Goal: Find specific page/section: Find specific page/section

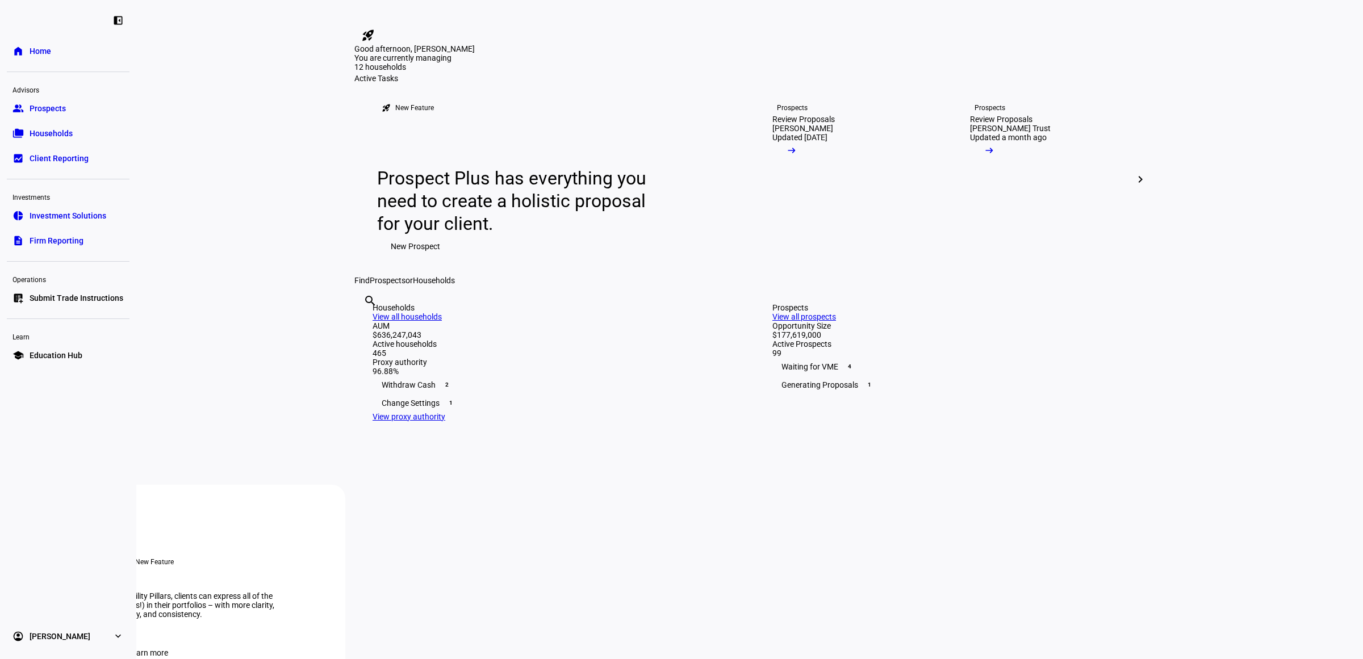
scroll to position [142, 0]
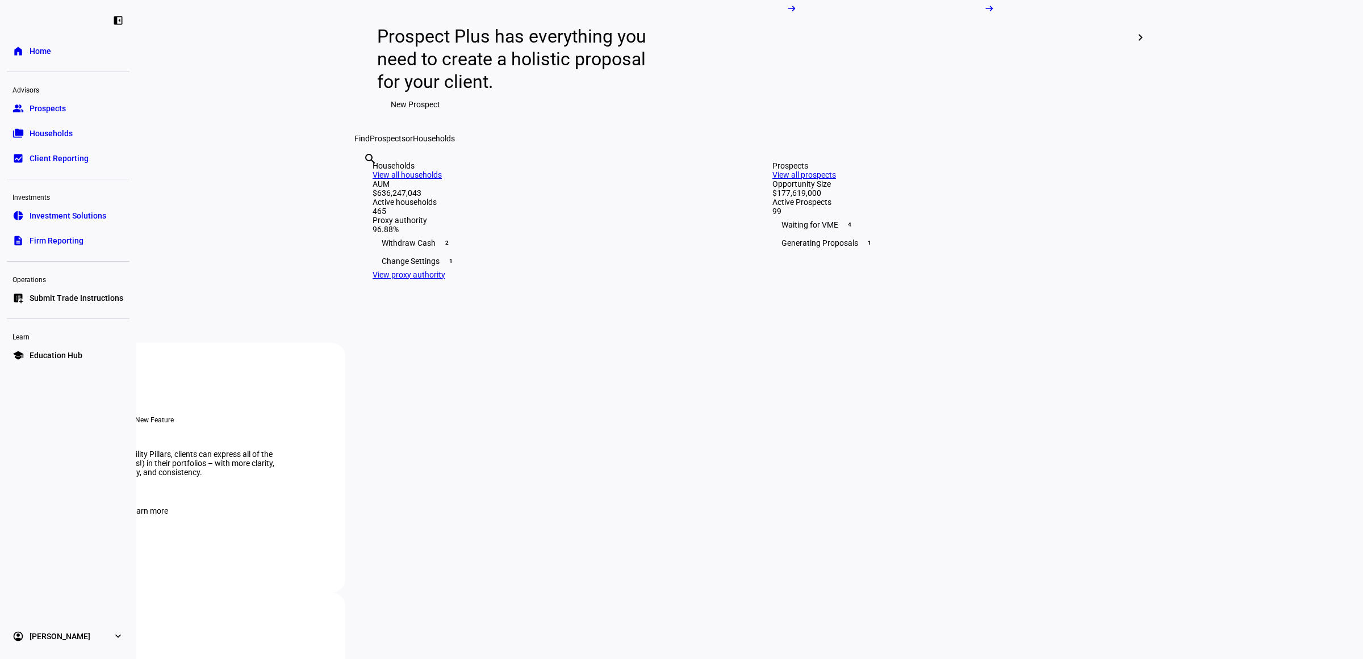
click at [836, 179] on link "View all prospects" at bounding box center [804, 174] width 64 height 9
